Goal: Task Accomplishment & Management: Manage account settings

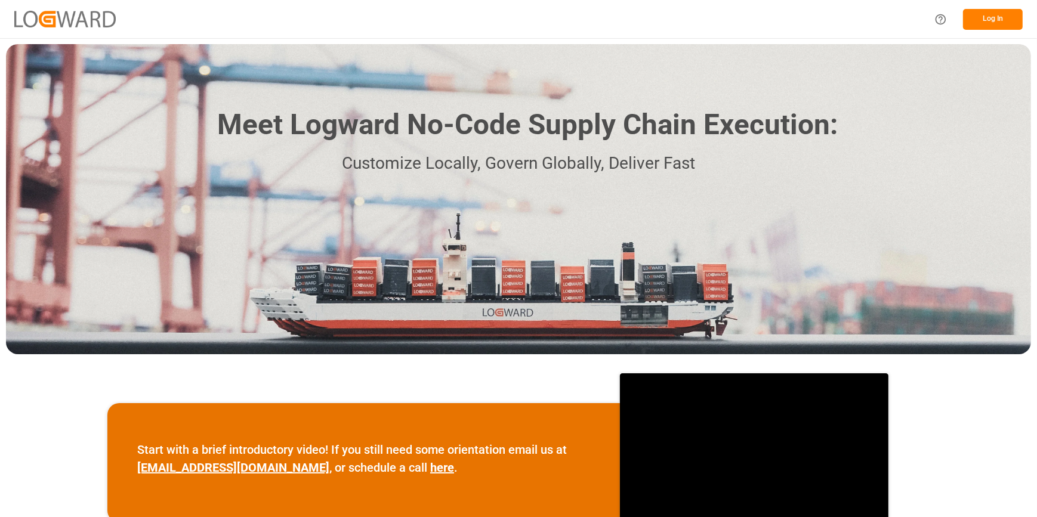
click at [993, 14] on button "Log In" at bounding box center [993, 19] width 60 height 21
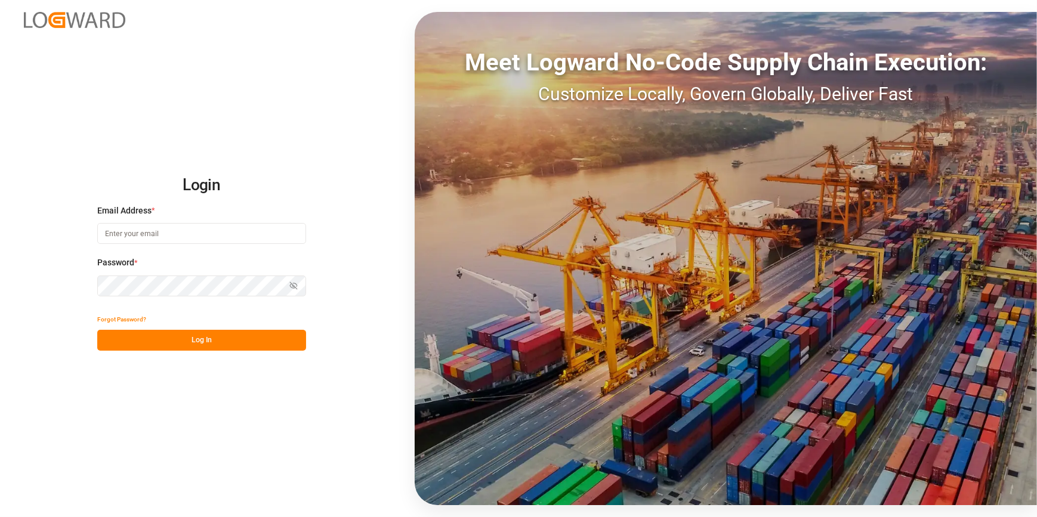
type input "[PERSON_NAME][EMAIL_ADDRESS][PERSON_NAME][DOMAIN_NAME]"
click at [154, 345] on button "Log In" at bounding box center [201, 340] width 209 height 21
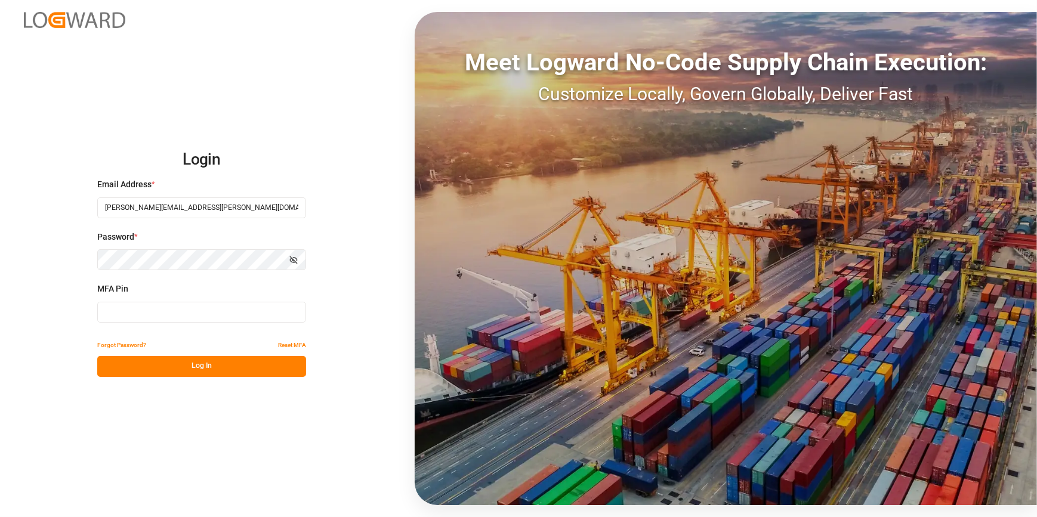
click at [112, 314] on input at bounding box center [201, 312] width 209 height 21
type input "531895"
click at [156, 363] on button "Log In" at bounding box center [201, 366] width 209 height 21
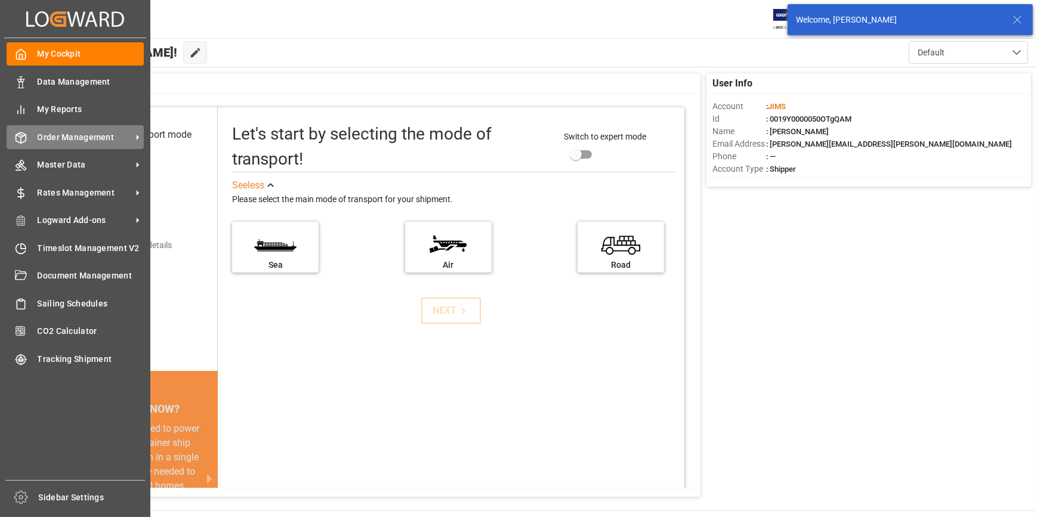
click at [95, 127] on div "Order Management Order Management" at bounding box center [75, 136] width 137 height 23
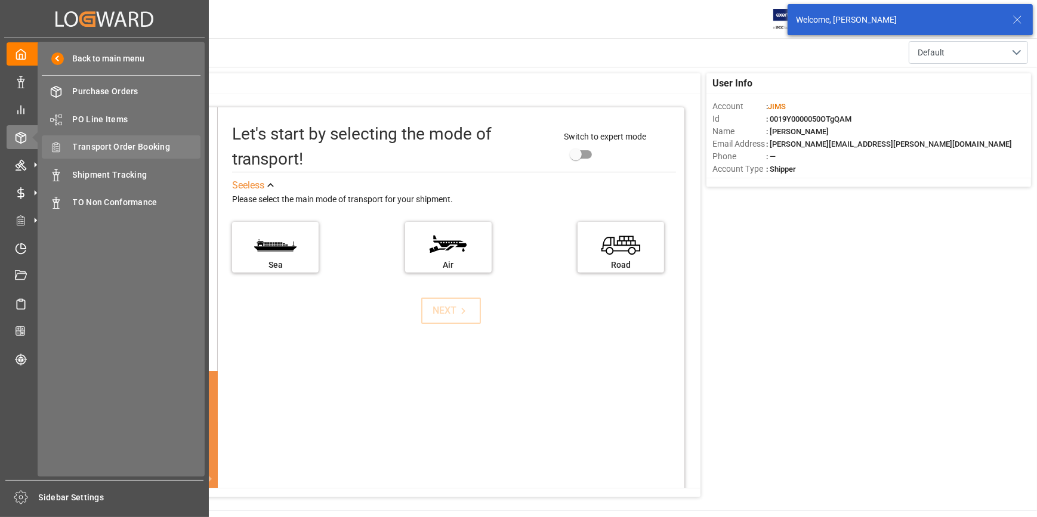
click at [175, 147] on span "Transport Order Booking" at bounding box center [137, 147] width 128 height 13
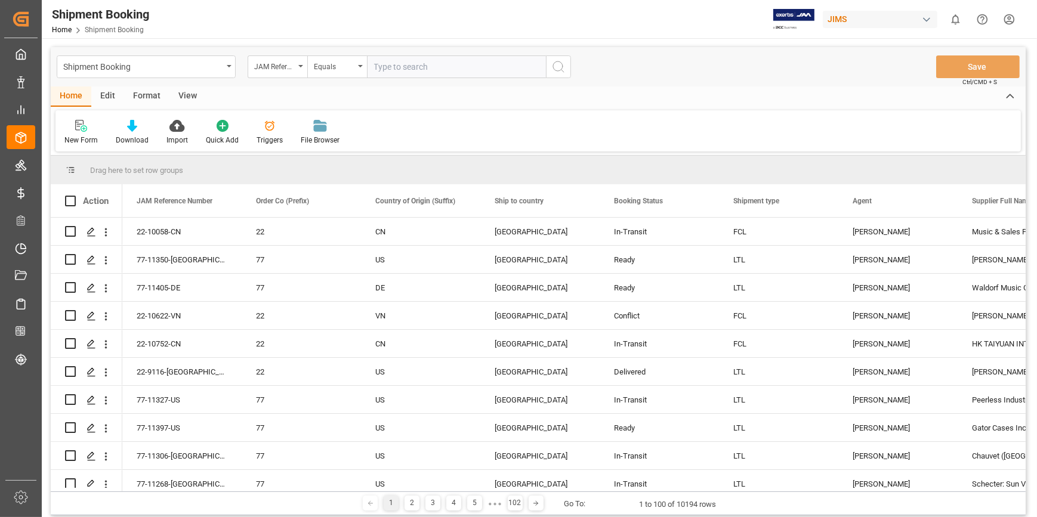
click at [385, 70] on input "text" at bounding box center [456, 66] width 179 height 23
type input "22-11029-CN"
click at [561, 67] on icon "search button" at bounding box center [558, 67] width 14 height 14
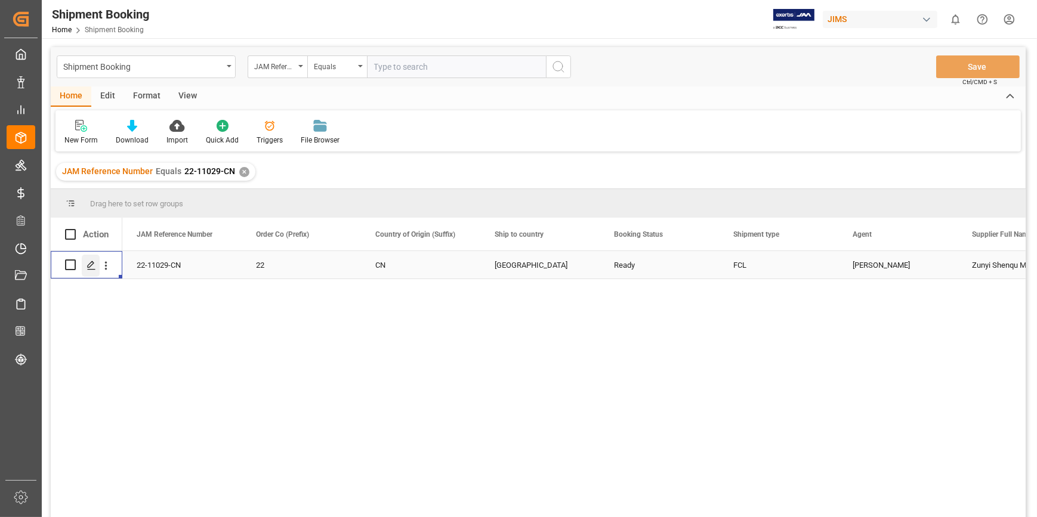
click at [93, 263] on polygon "Press SPACE to select this row." at bounding box center [91, 264] width 6 height 6
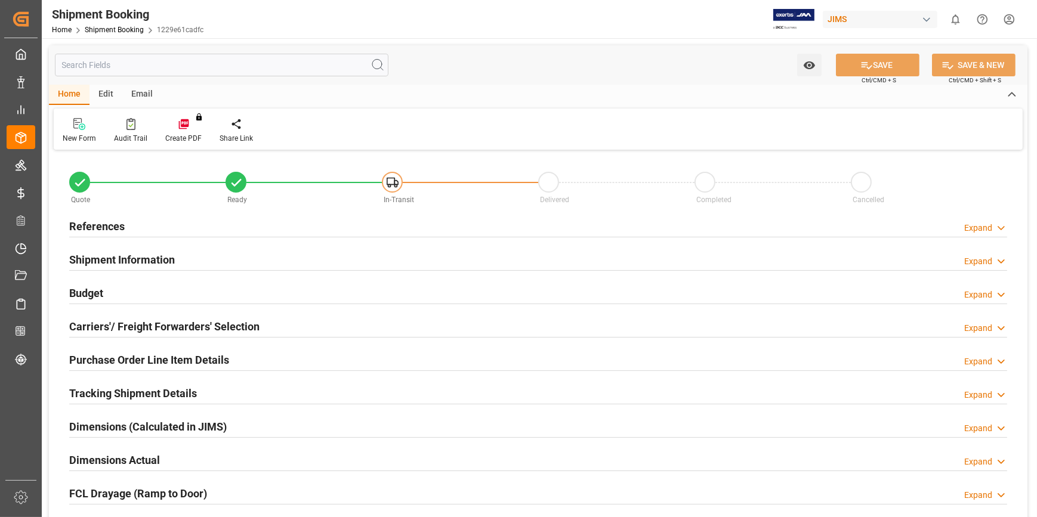
type input "1"
type input "[DATE]"
click at [85, 229] on h2 "References" at bounding box center [96, 226] width 55 height 16
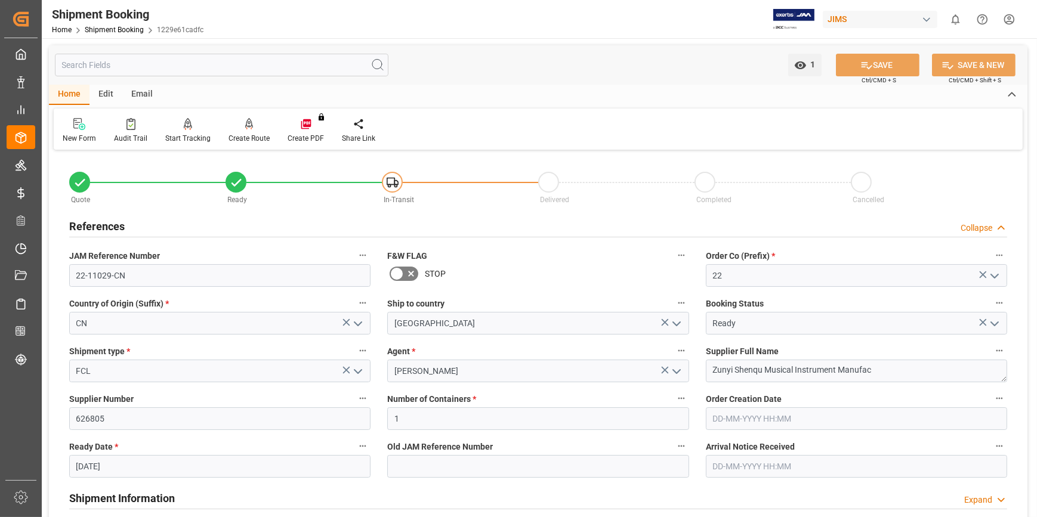
click at [400, 274] on icon at bounding box center [397, 274] width 14 height 14
click at [0, 0] on input "checkbox" at bounding box center [0, 0] width 0 height 0
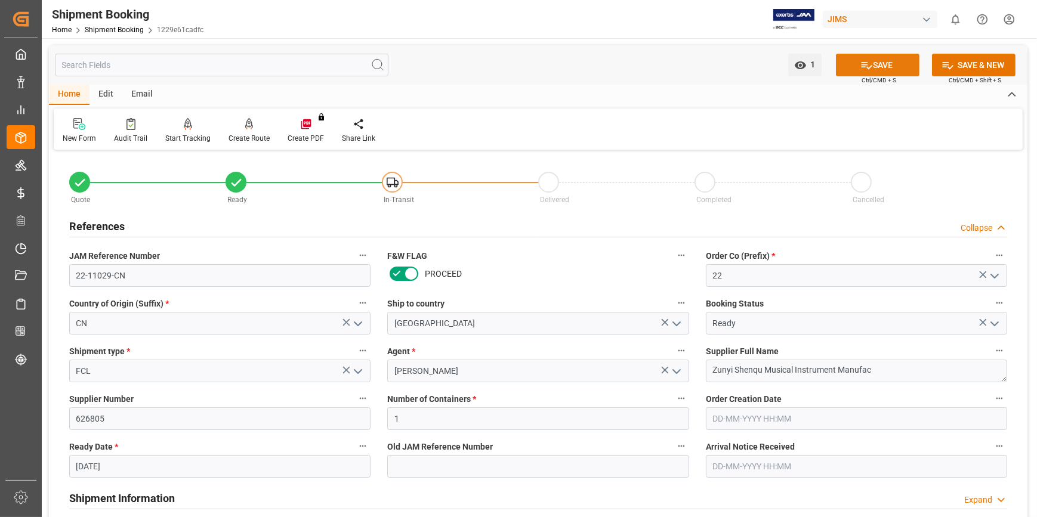
click at [897, 61] on button "SAVE" at bounding box center [878, 65] width 84 height 23
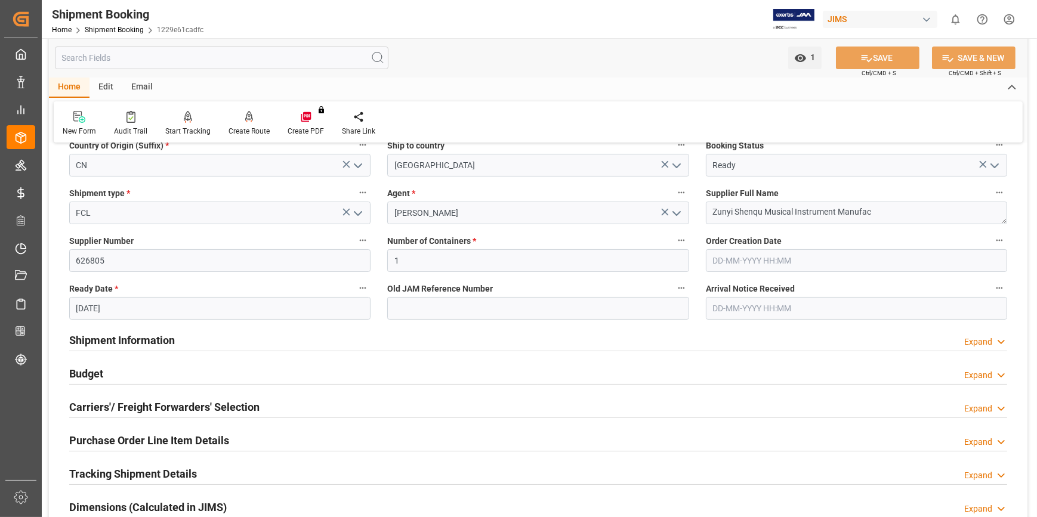
scroll to position [217, 0]
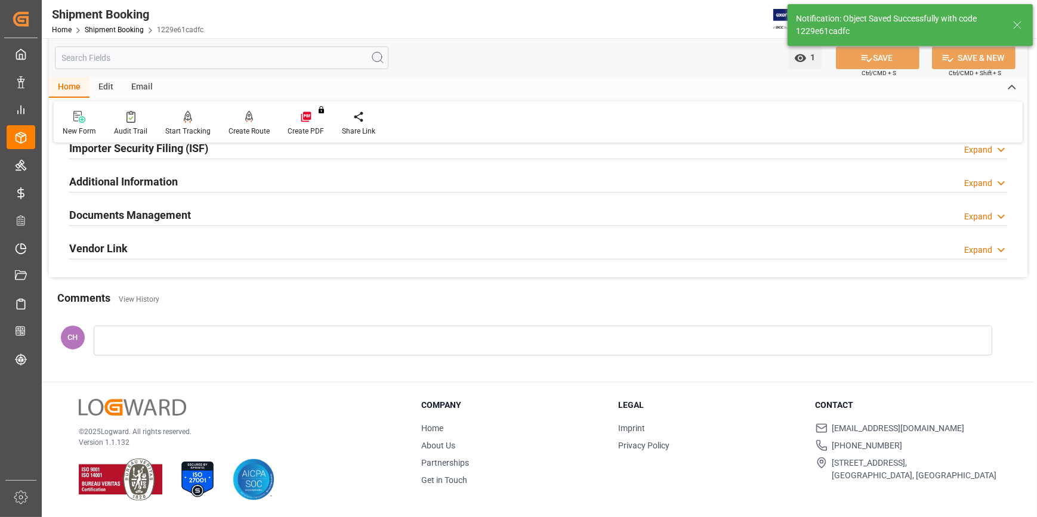
click at [175, 223] on h2 "Documents Management" at bounding box center [130, 215] width 122 height 16
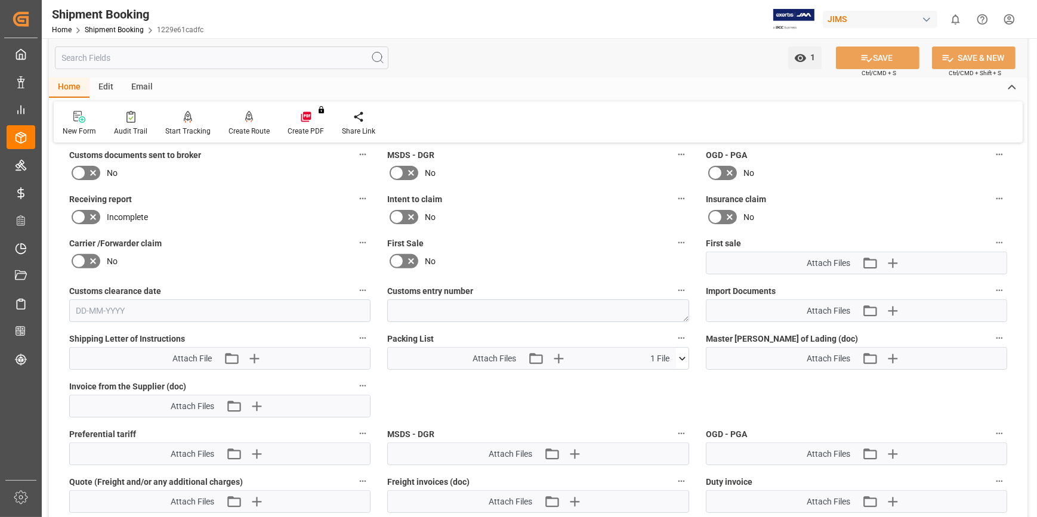
scroll to position [520, 0]
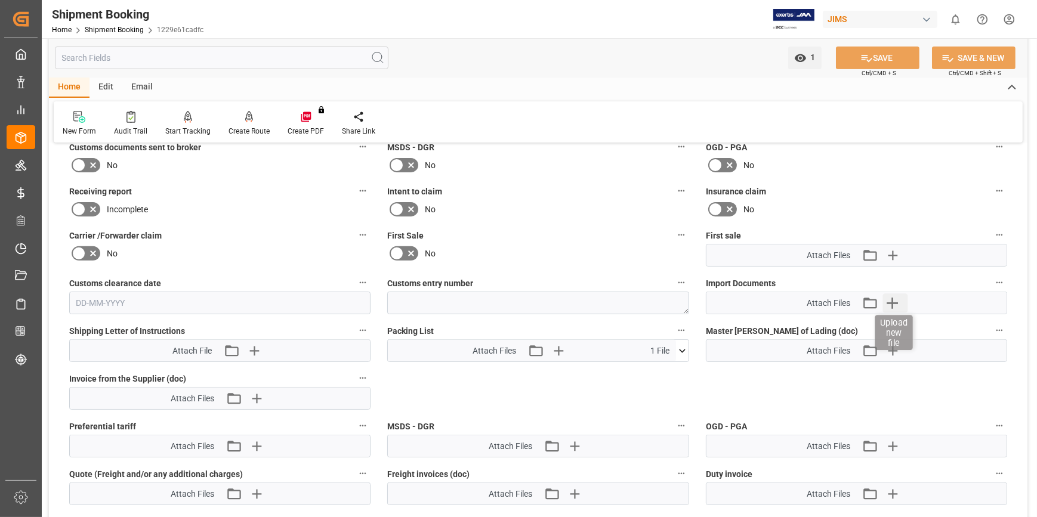
click at [889, 305] on icon "button" at bounding box center [892, 303] width 19 height 19
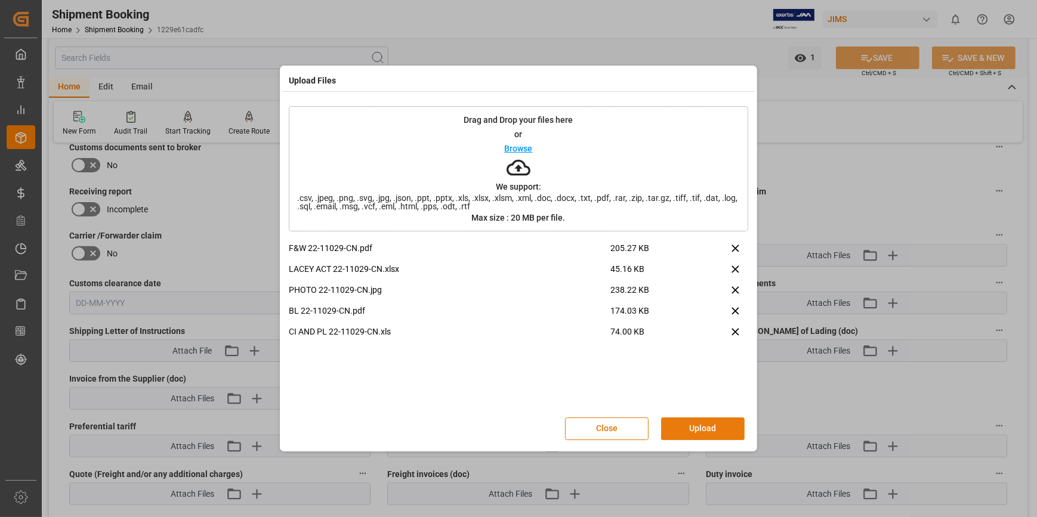
click at [702, 436] on button "Upload" at bounding box center [703, 429] width 84 height 23
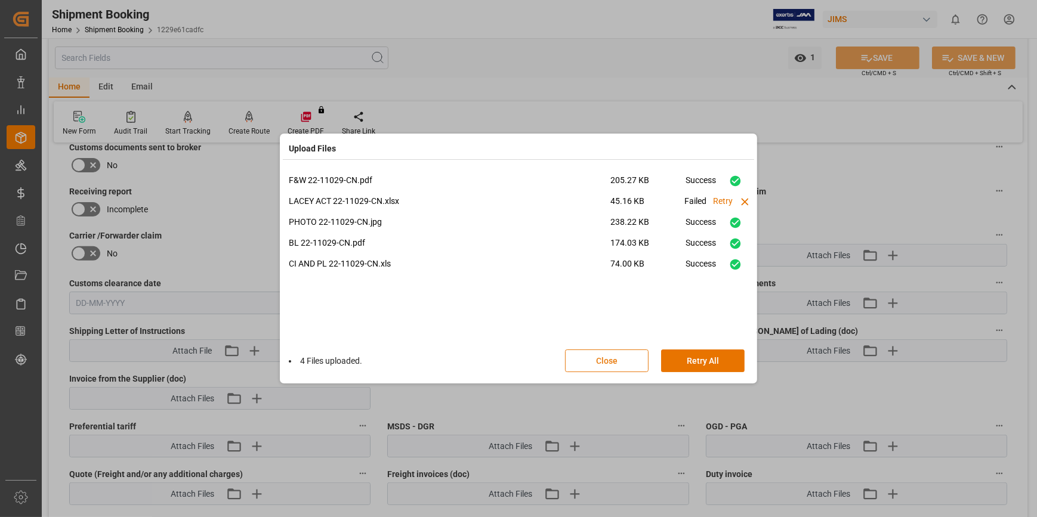
click at [593, 363] on button "Close" at bounding box center [607, 361] width 84 height 23
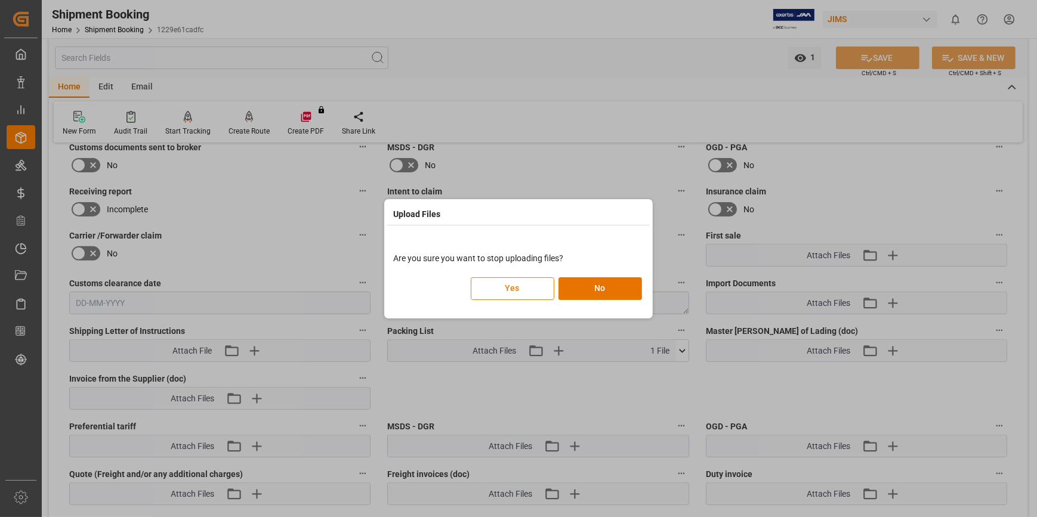
click at [529, 294] on button "Yes" at bounding box center [513, 288] width 84 height 23
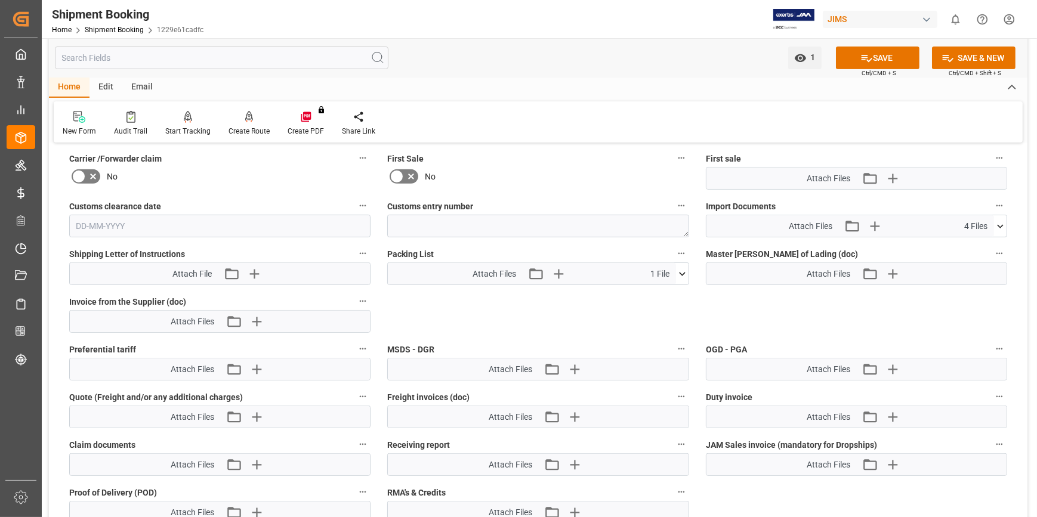
scroll to position [575, 0]
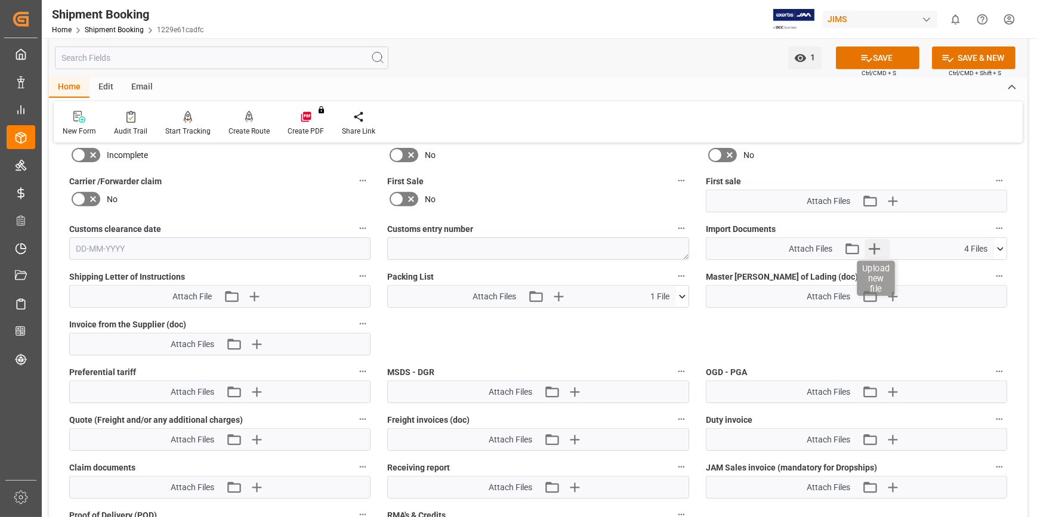
click at [878, 245] on icon "button" at bounding box center [874, 248] width 19 height 19
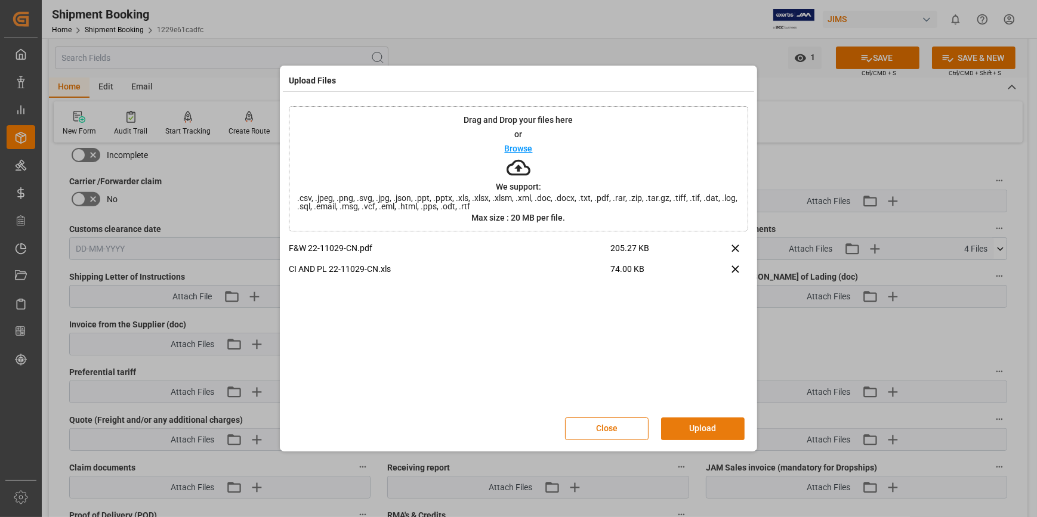
click at [698, 429] on button "Upload" at bounding box center [703, 429] width 84 height 23
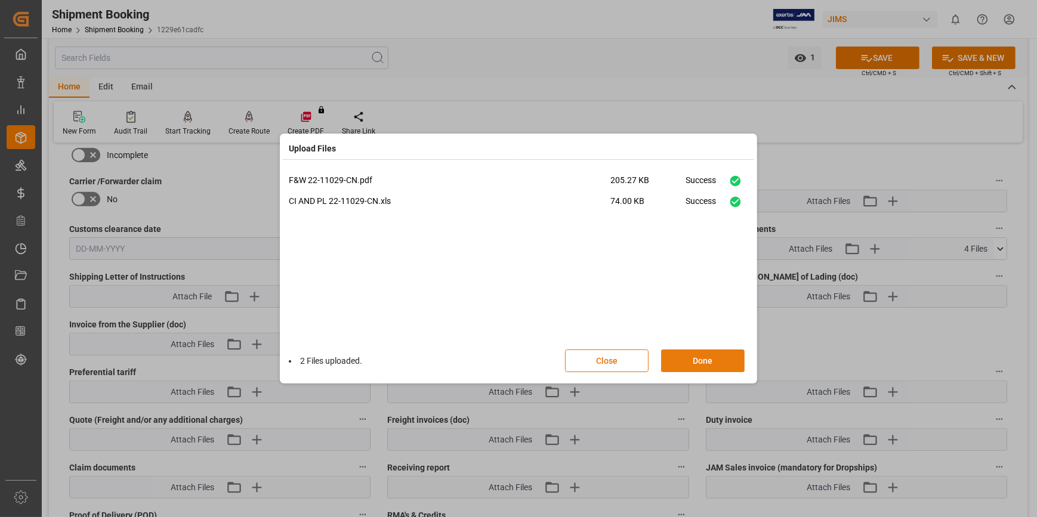
click at [700, 359] on button "Done" at bounding box center [703, 361] width 84 height 23
